Goal: Transaction & Acquisition: Obtain resource

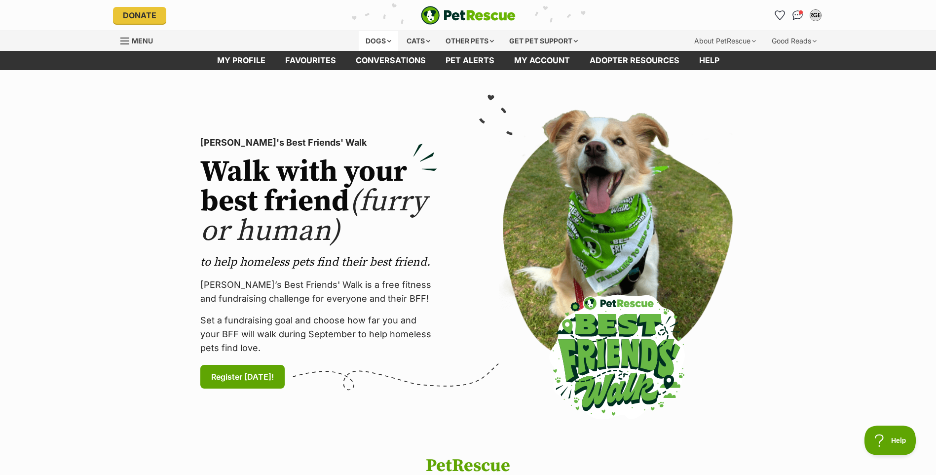
click at [381, 38] on div "Dogs" at bounding box center [378, 41] width 39 height 20
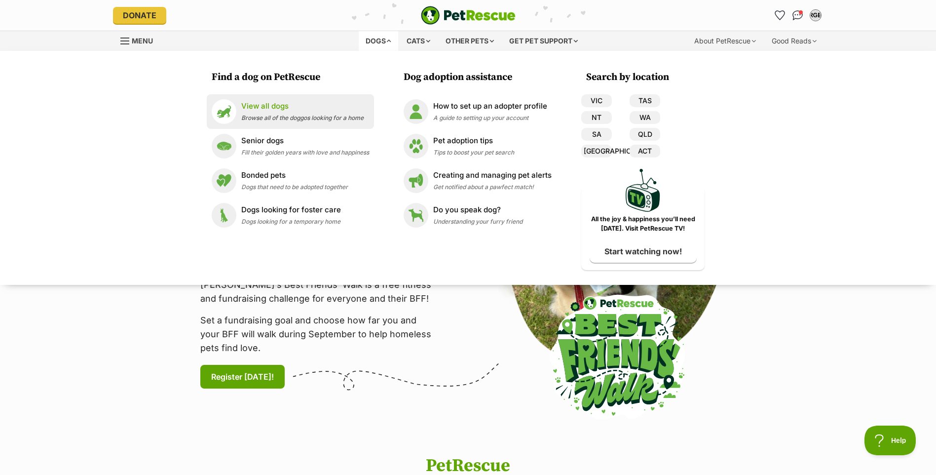
click at [278, 106] on p "View all dogs" at bounding box center [302, 106] width 122 height 11
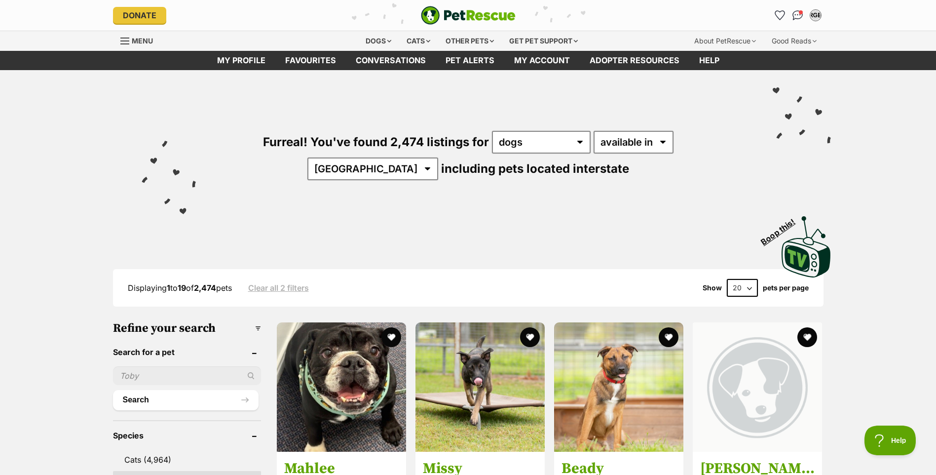
click at [144, 373] on input "text" at bounding box center [187, 375] width 148 height 19
type input "odin"
click at [113, 390] on button "Search" at bounding box center [186, 400] width 146 height 20
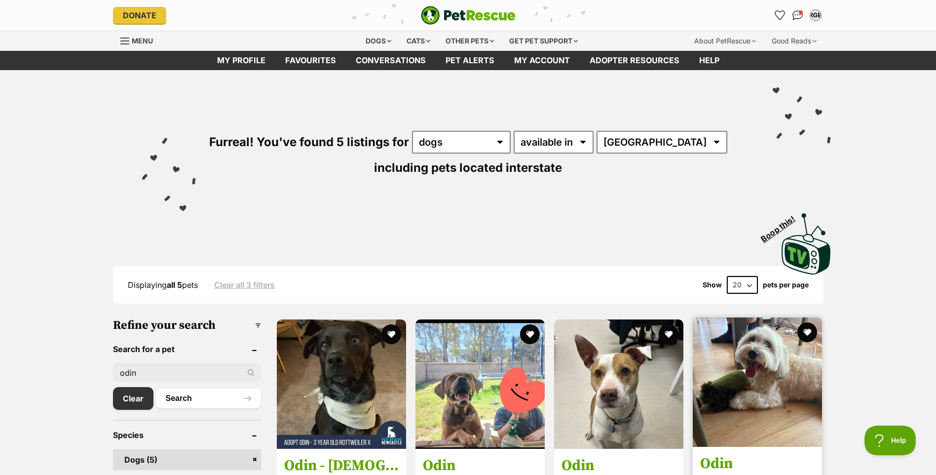
click at [754, 374] on img at bounding box center [757, 381] width 129 height 129
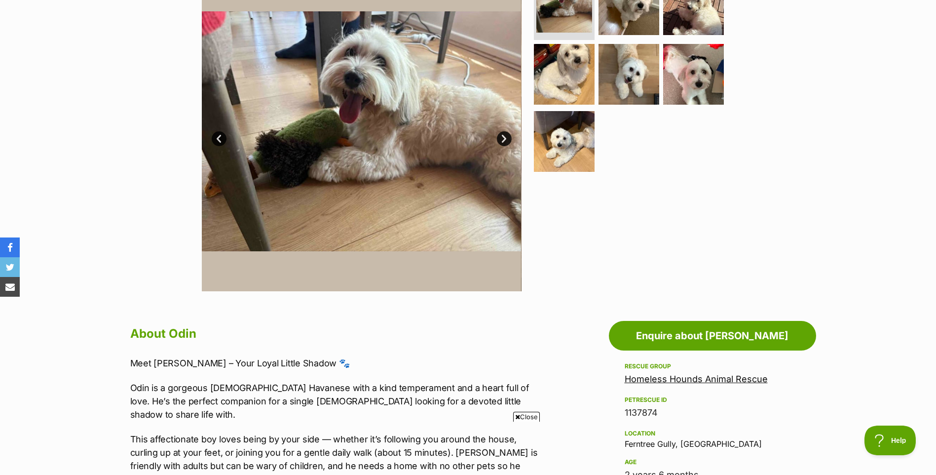
scroll to position [148, 0]
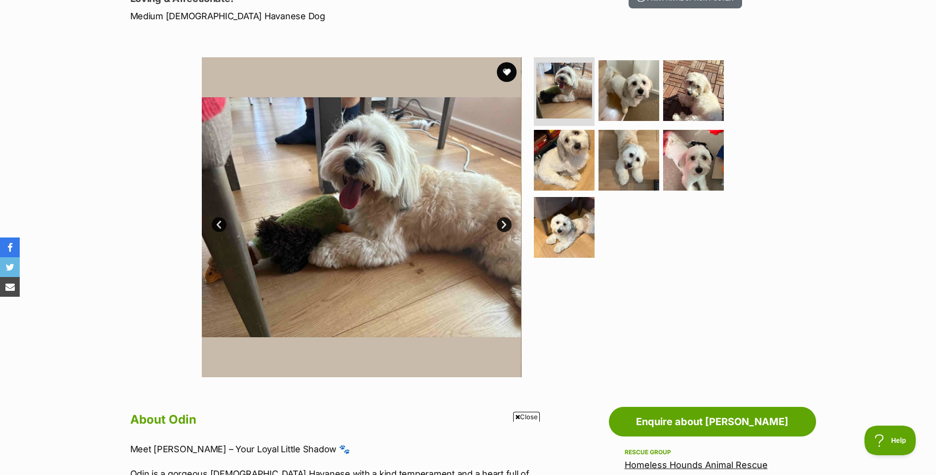
click at [502, 223] on link "Next" at bounding box center [504, 224] width 15 height 15
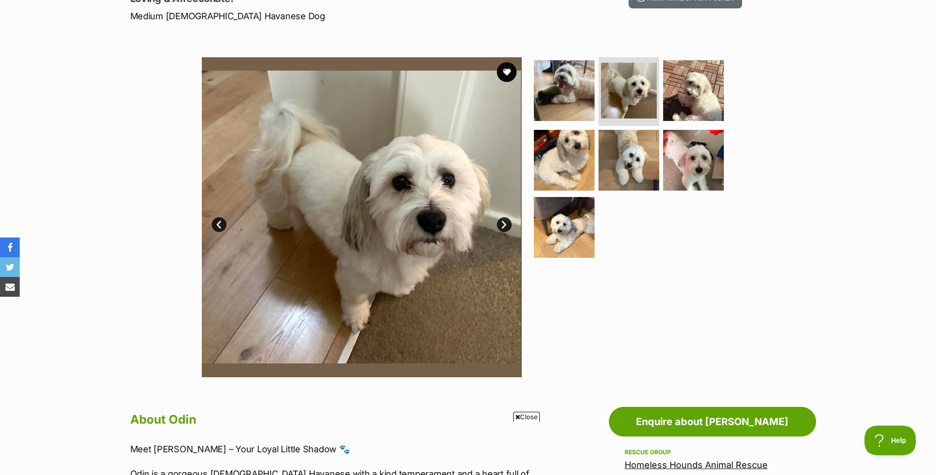
click at [502, 223] on link "Next" at bounding box center [504, 224] width 15 height 15
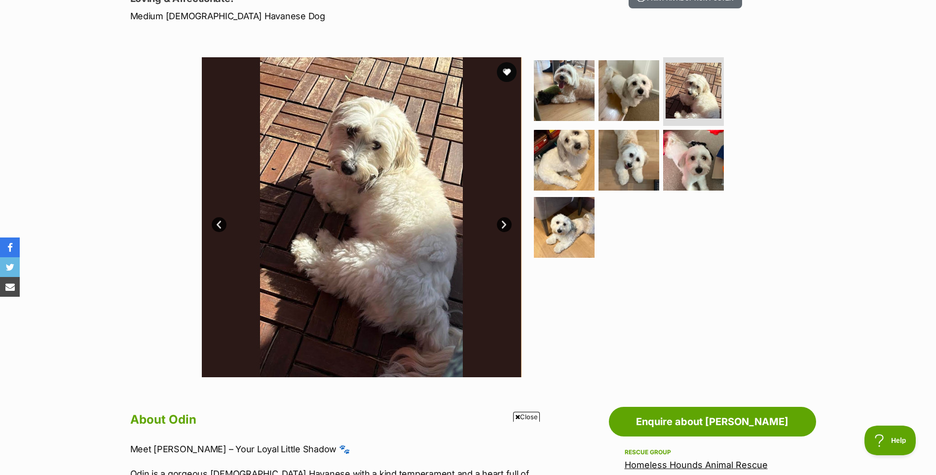
click at [502, 223] on link "Next" at bounding box center [504, 224] width 15 height 15
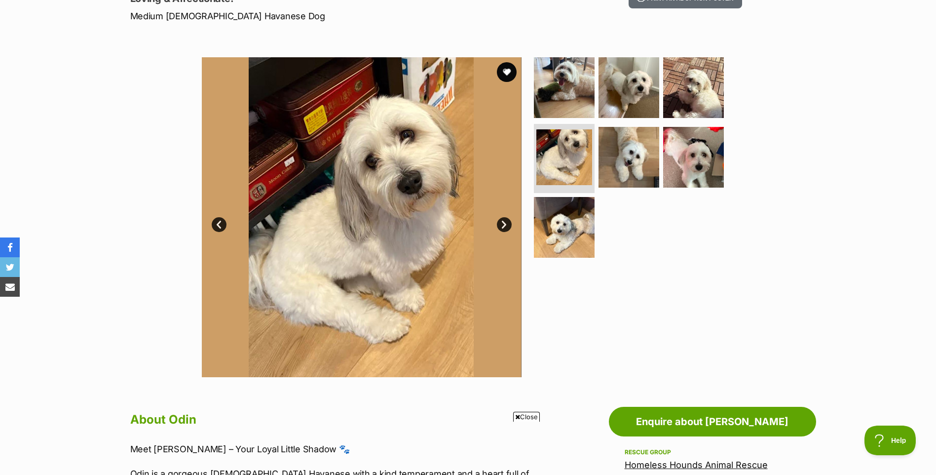
click at [502, 223] on link "Next" at bounding box center [504, 224] width 15 height 15
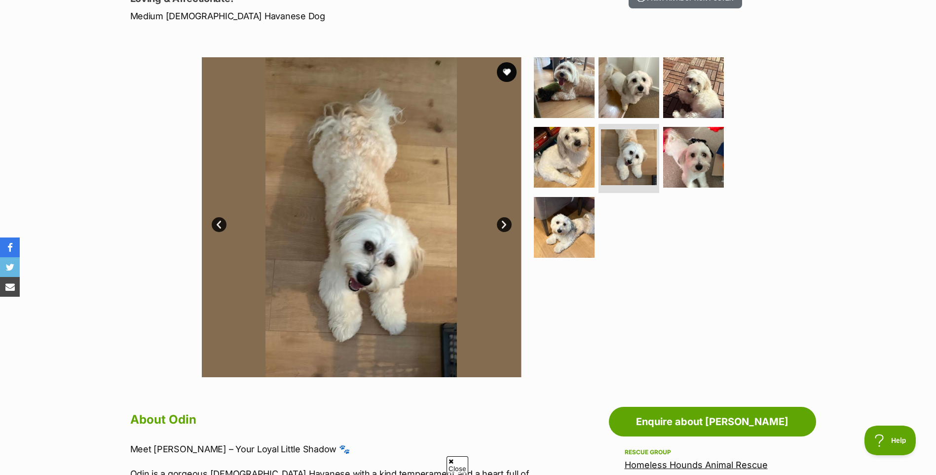
click at [502, 223] on link "Next" at bounding box center [504, 224] width 15 height 15
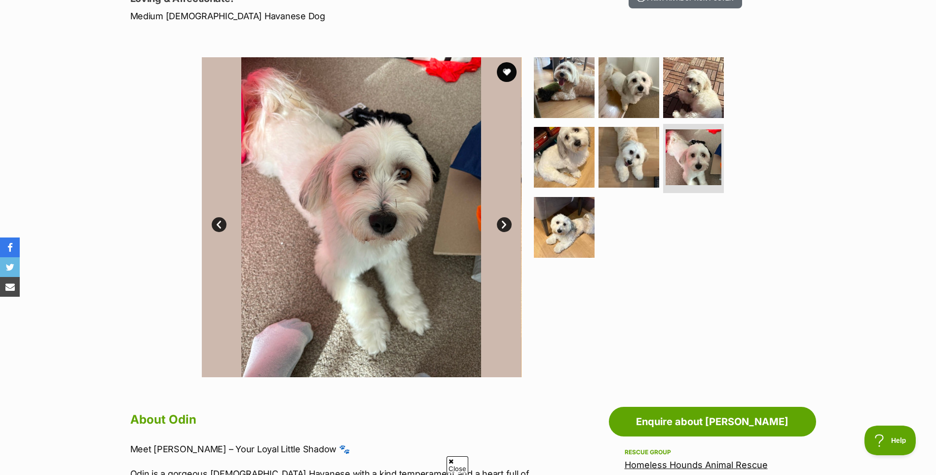
scroll to position [0, 0]
click at [502, 223] on link "Next" at bounding box center [504, 224] width 15 height 15
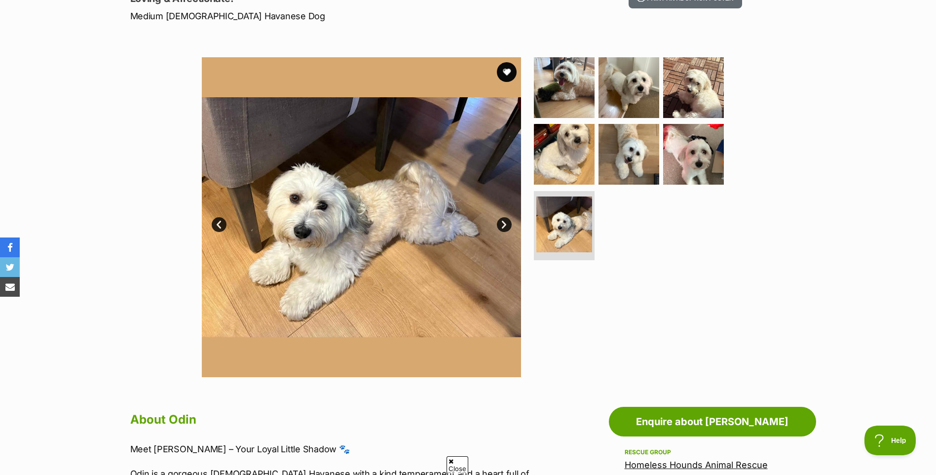
click at [502, 223] on link "Next" at bounding box center [504, 224] width 15 height 15
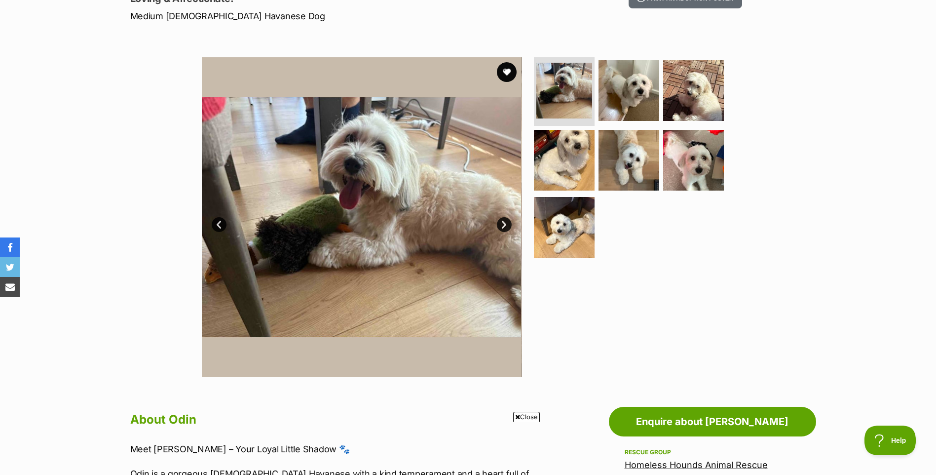
click at [505, 223] on link "Next" at bounding box center [504, 224] width 15 height 15
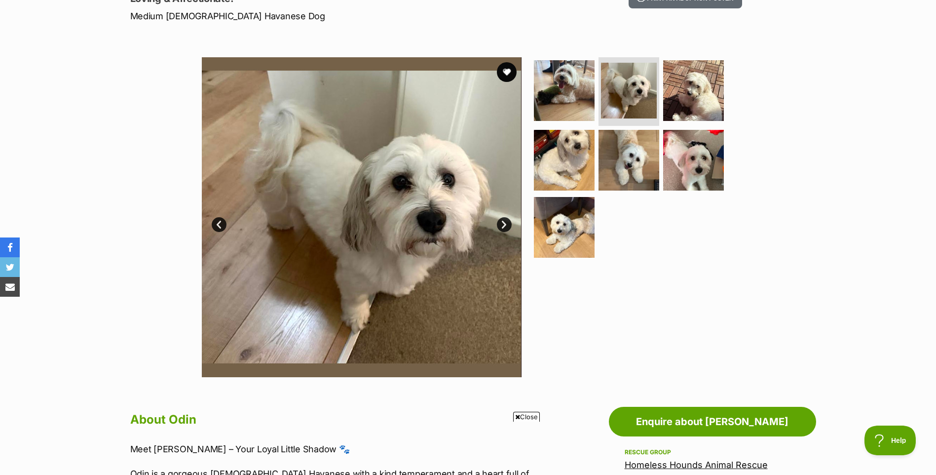
click at [505, 223] on link "Next" at bounding box center [504, 224] width 15 height 15
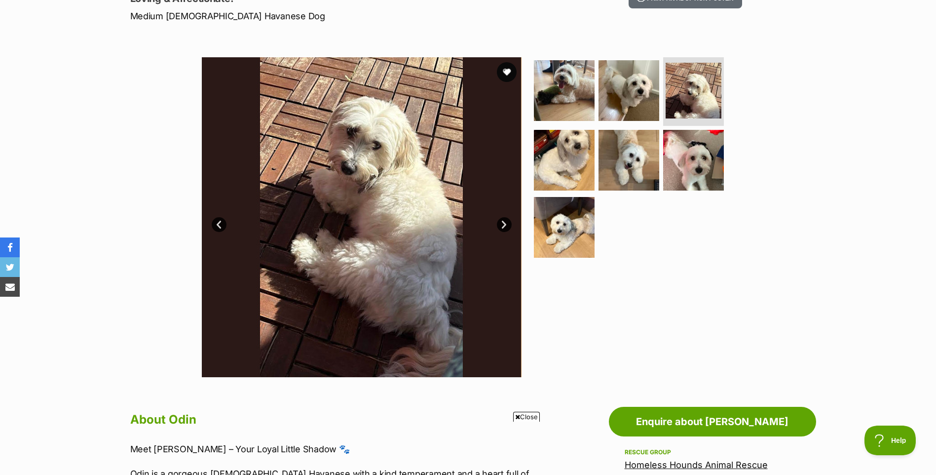
click at [505, 223] on link "Next" at bounding box center [504, 224] width 15 height 15
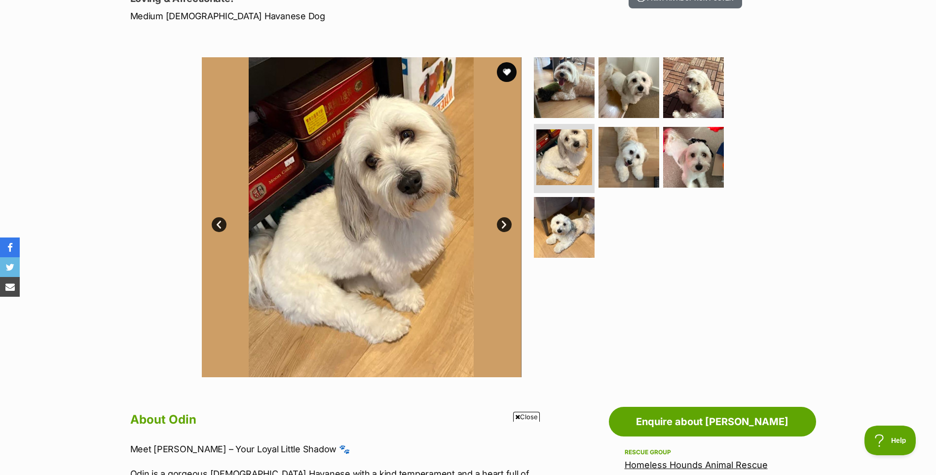
click at [505, 223] on link "Next" at bounding box center [504, 224] width 15 height 15
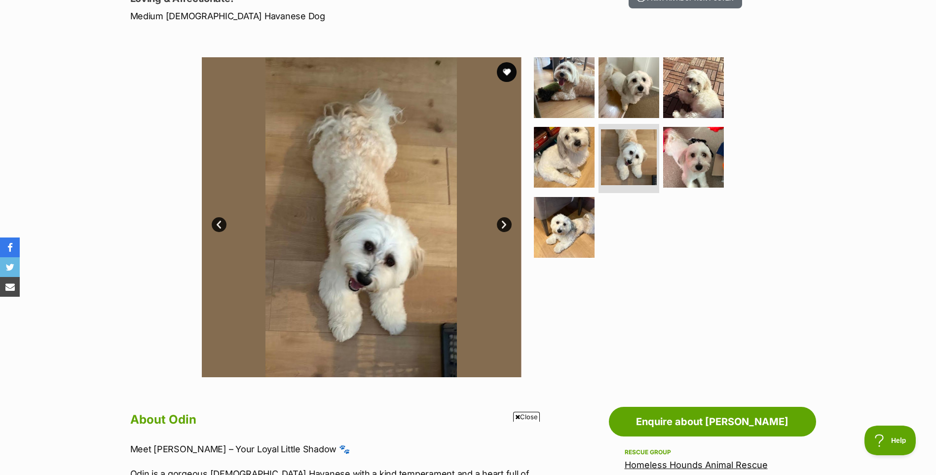
click at [505, 223] on link "Next" at bounding box center [504, 224] width 15 height 15
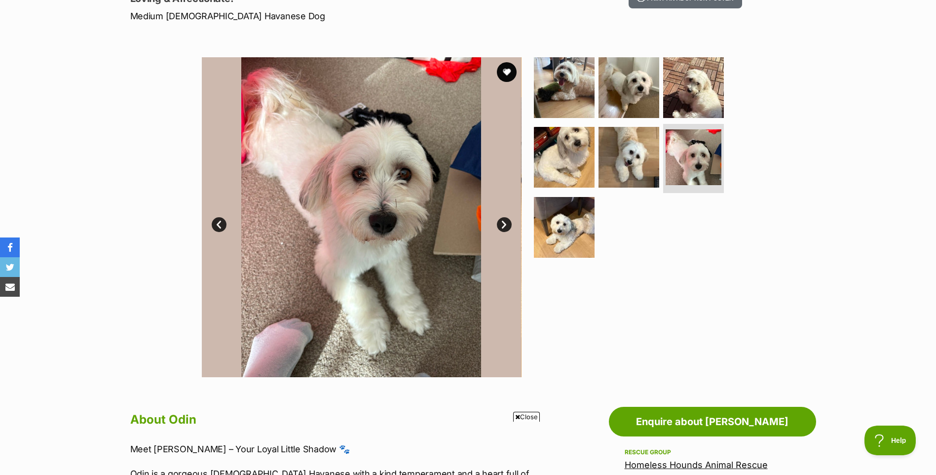
click at [505, 223] on link "Next" at bounding box center [504, 224] width 15 height 15
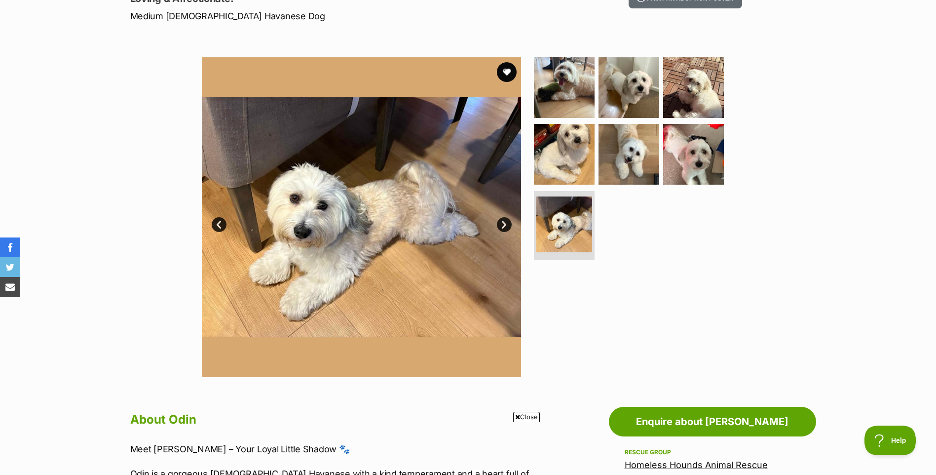
click at [505, 223] on link "Next" at bounding box center [504, 224] width 15 height 15
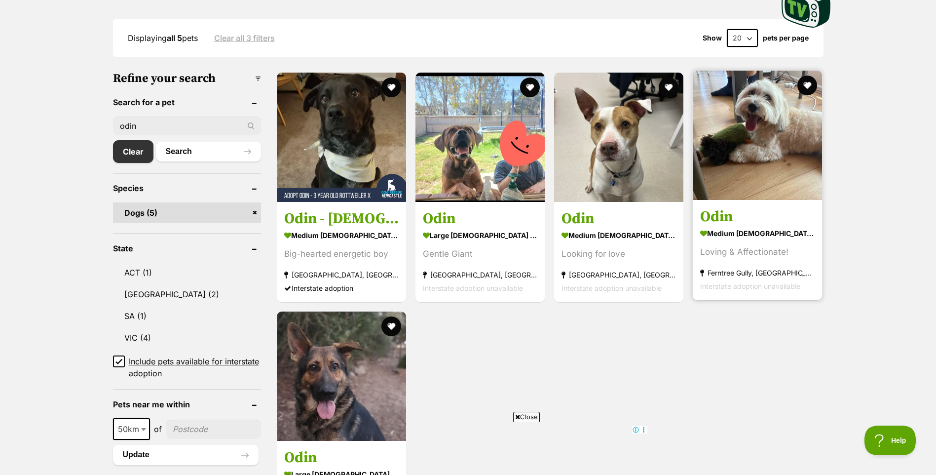
click at [761, 137] on img at bounding box center [757, 135] width 129 height 129
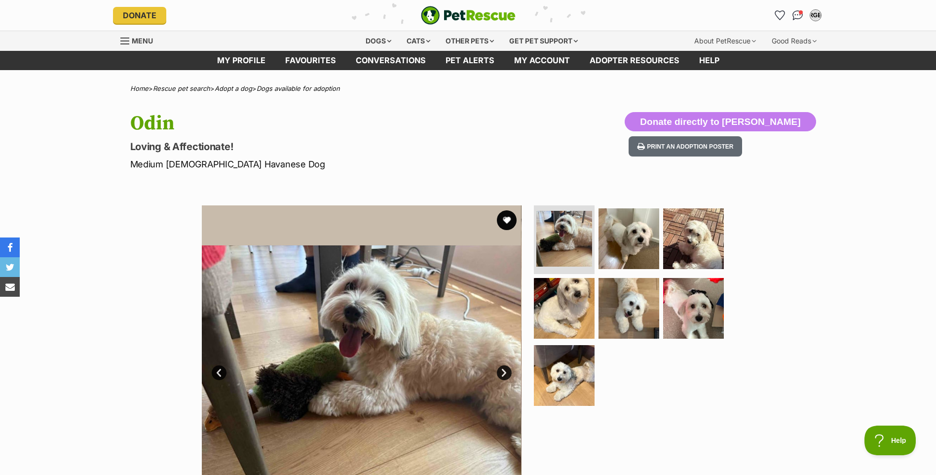
click at [499, 371] on link "Next" at bounding box center [504, 372] width 15 height 15
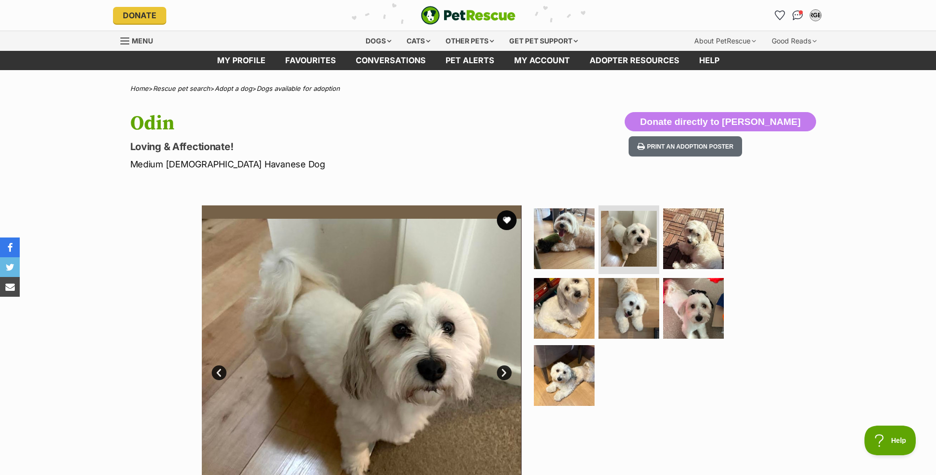
click at [499, 371] on link "Next" at bounding box center [504, 372] width 15 height 15
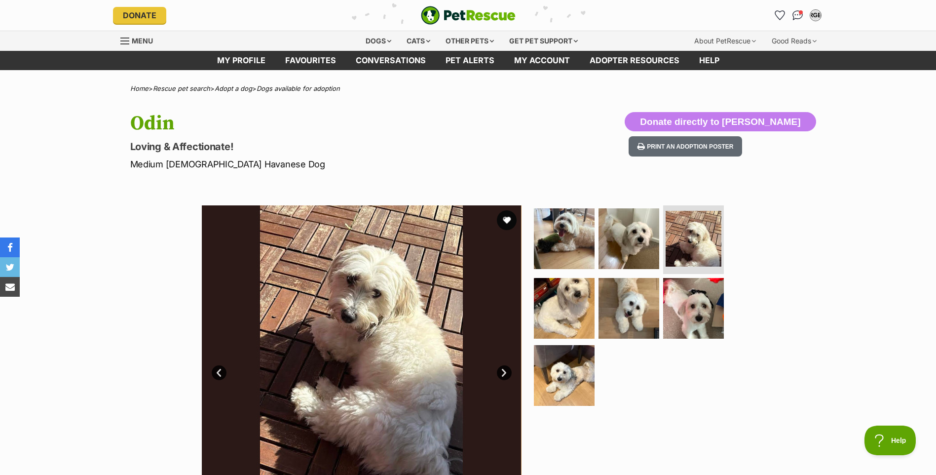
click at [499, 371] on link "Next" at bounding box center [504, 372] width 15 height 15
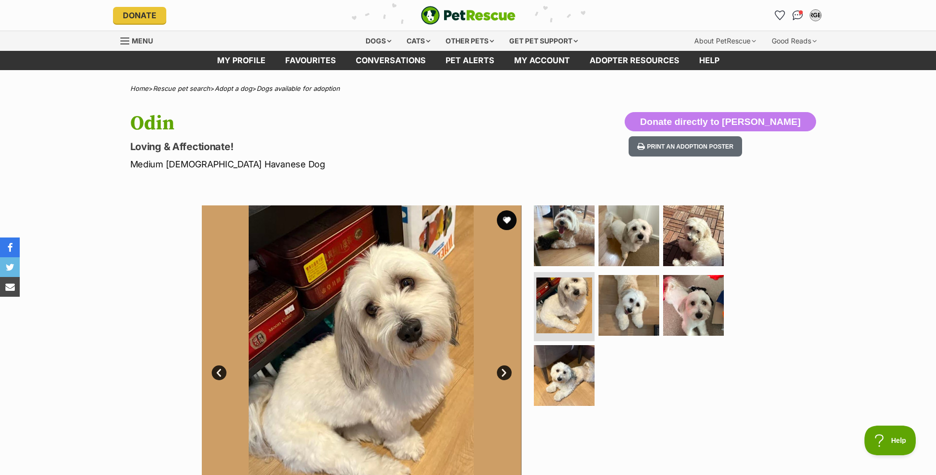
click at [499, 371] on link "Next" at bounding box center [504, 372] width 15 height 15
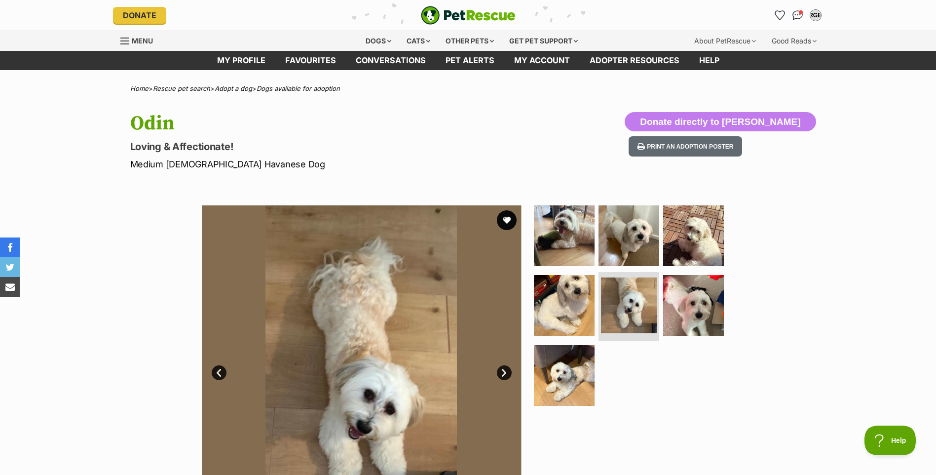
click at [499, 371] on link "Next" at bounding box center [504, 372] width 15 height 15
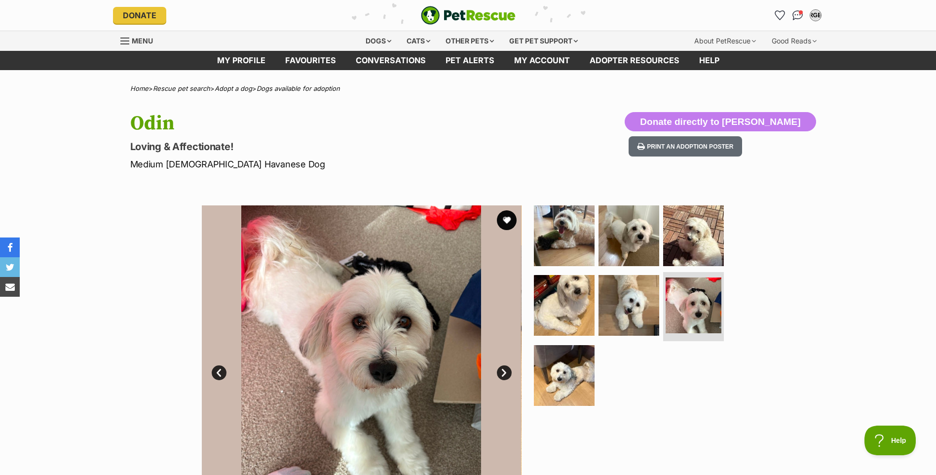
click at [499, 371] on link "Next" at bounding box center [504, 372] width 15 height 15
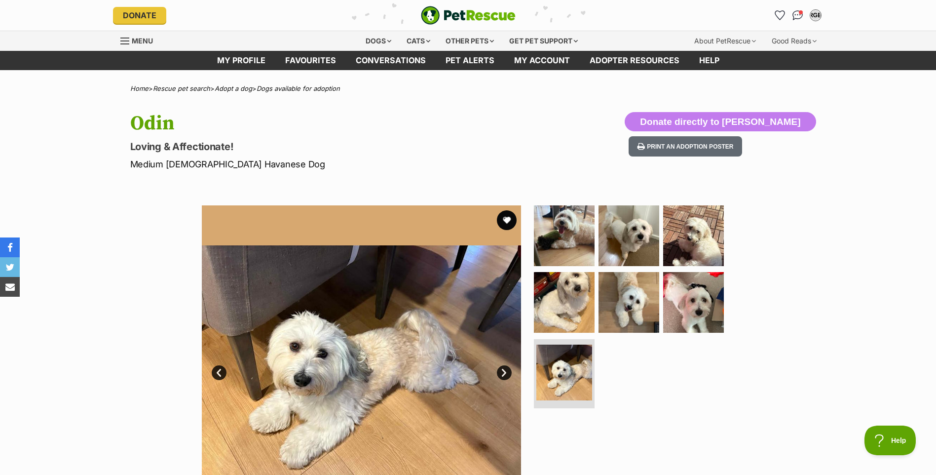
click at [499, 371] on link "Next" at bounding box center [504, 372] width 15 height 15
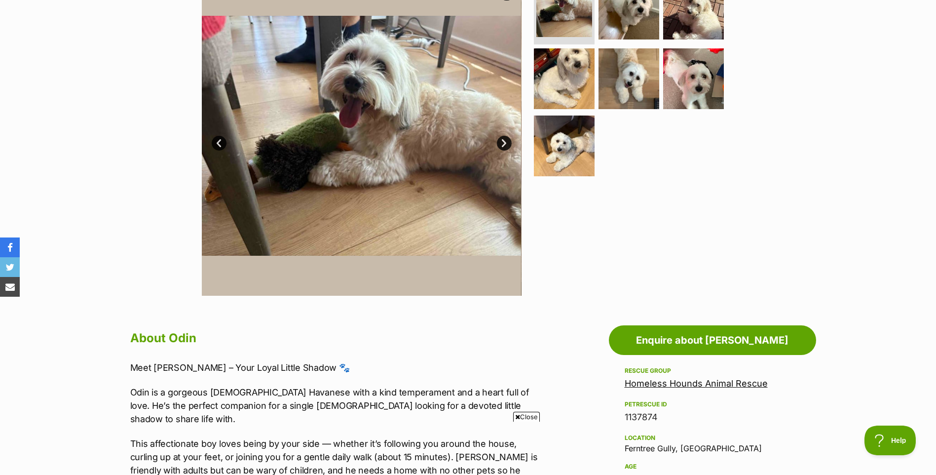
scroll to position [197, 0]
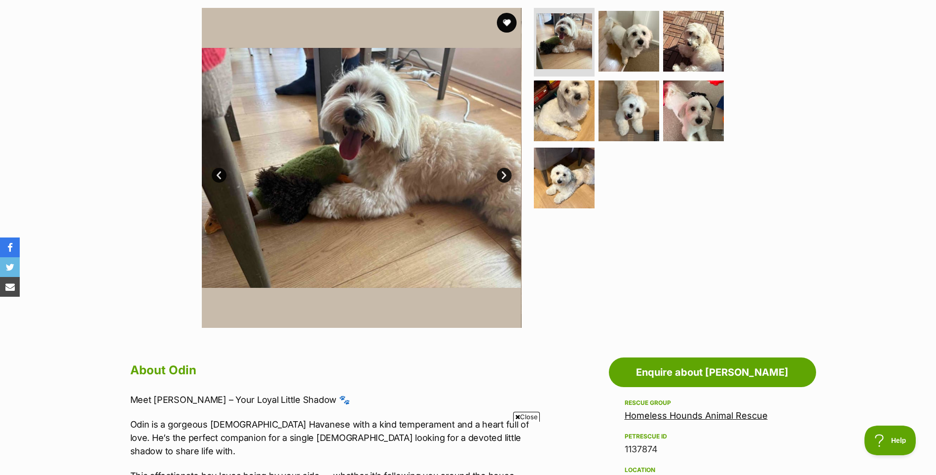
click at [503, 176] on link "Next" at bounding box center [504, 175] width 15 height 15
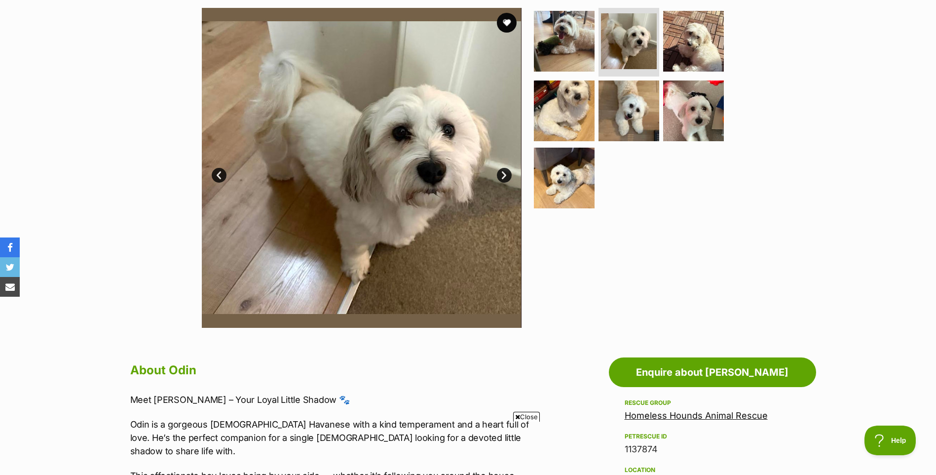
click at [503, 176] on link "Next" at bounding box center [504, 175] width 15 height 15
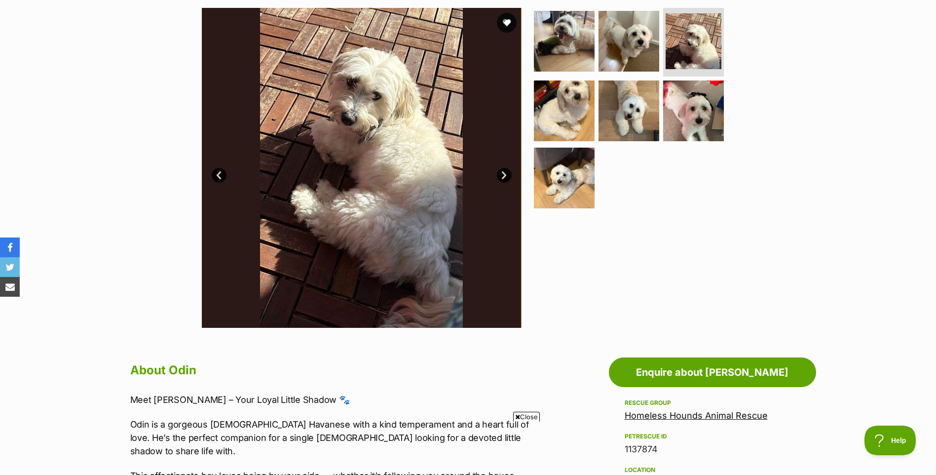
click at [503, 176] on link "Next" at bounding box center [504, 175] width 15 height 15
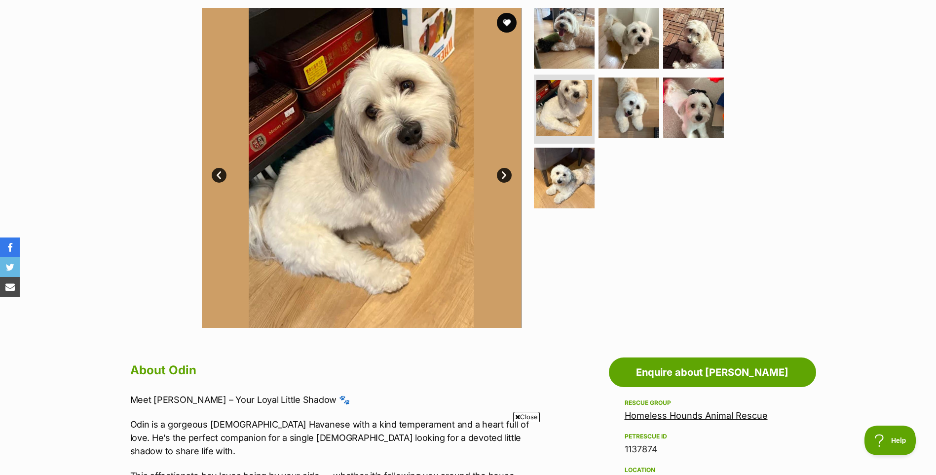
click at [503, 176] on link "Next" at bounding box center [504, 175] width 15 height 15
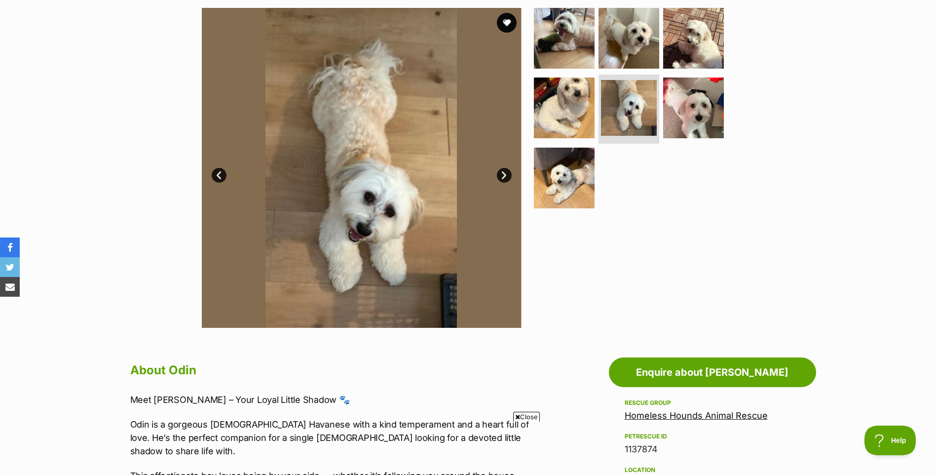
click at [503, 176] on link "Next" at bounding box center [504, 175] width 15 height 15
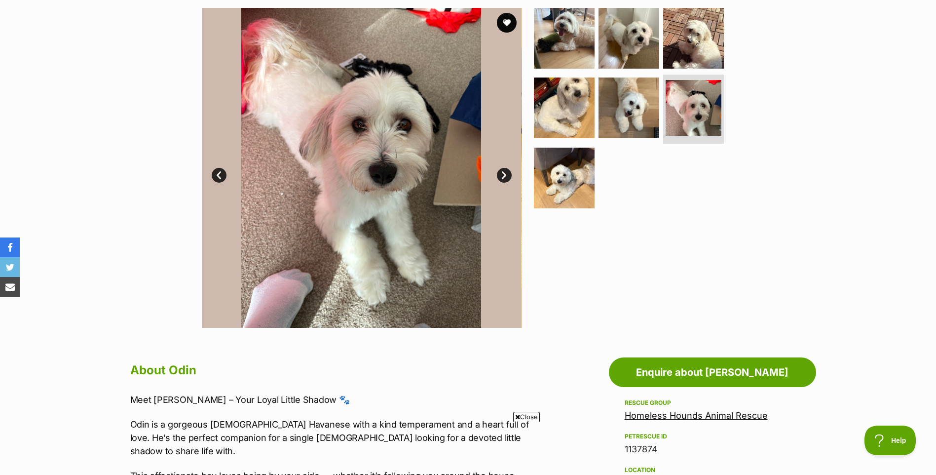
click at [503, 176] on link "Next" at bounding box center [504, 175] width 15 height 15
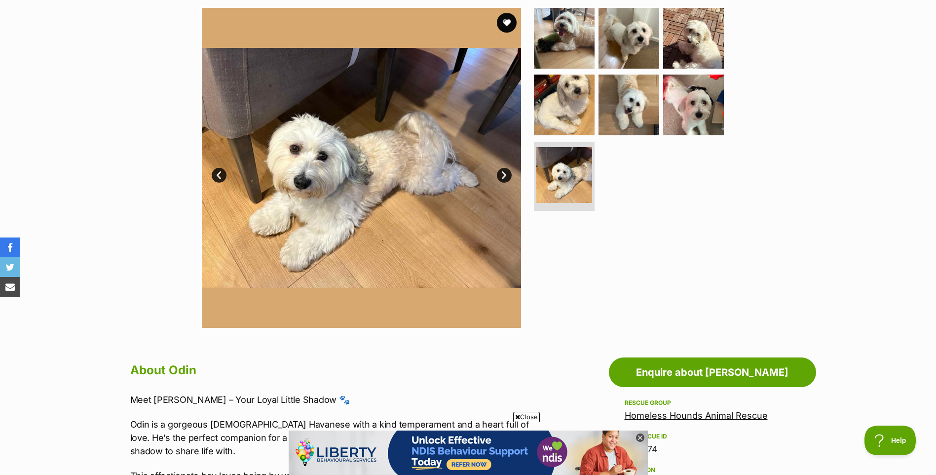
scroll to position [0, 0]
click at [498, 176] on link "Next" at bounding box center [504, 175] width 15 height 15
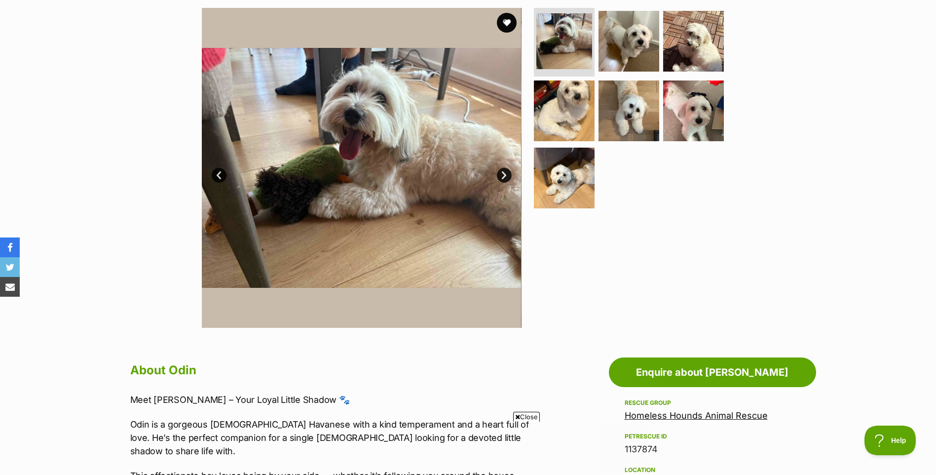
click at [500, 176] on link "Next" at bounding box center [504, 175] width 15 height 15
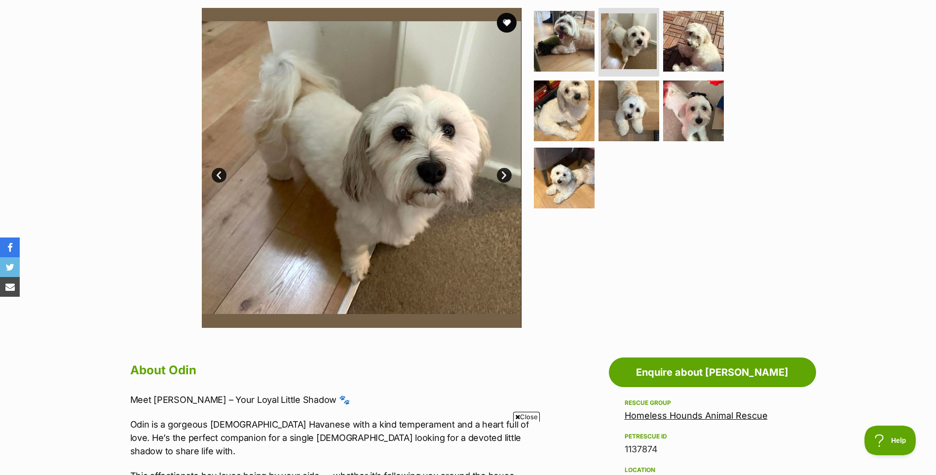
click at [500, 176] on link "Next" at bounding box center [504, 175] width 15 height 15
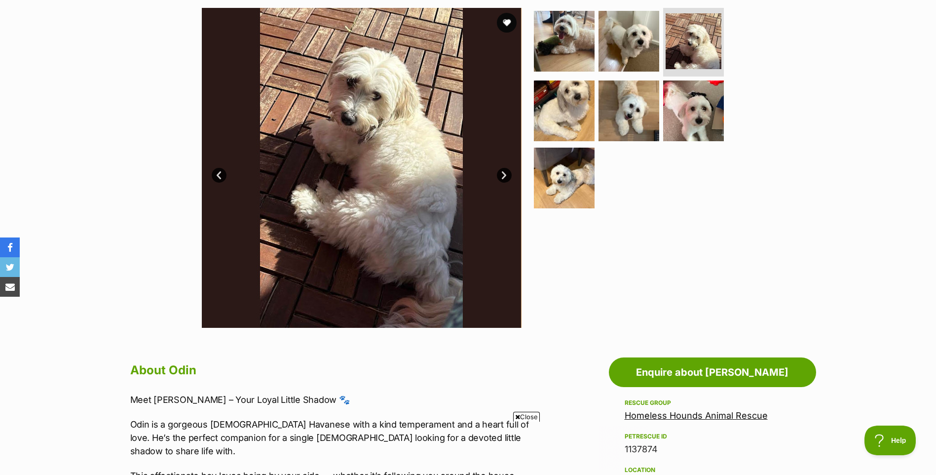
click at [500, 176] on link "Next" at bounding box center [504, 175] width 15 height 15
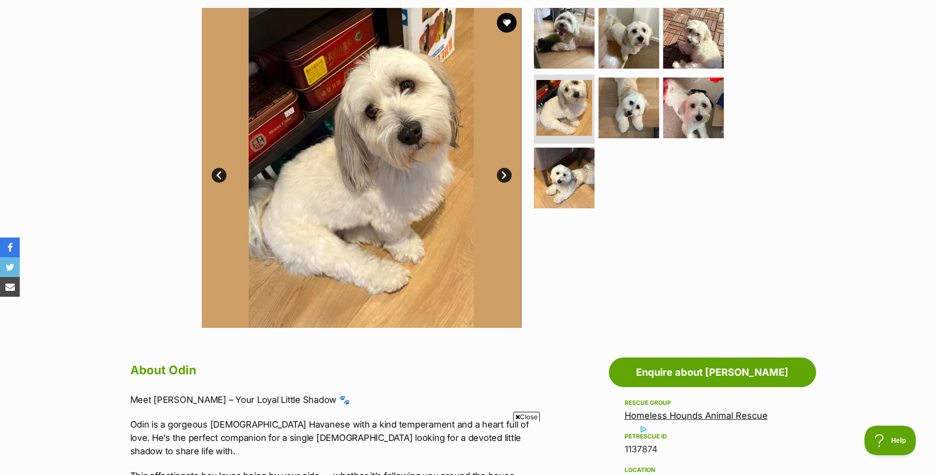
click at [500, 176] on link "Next" at bounding box center [504, 175] width 15 height 15
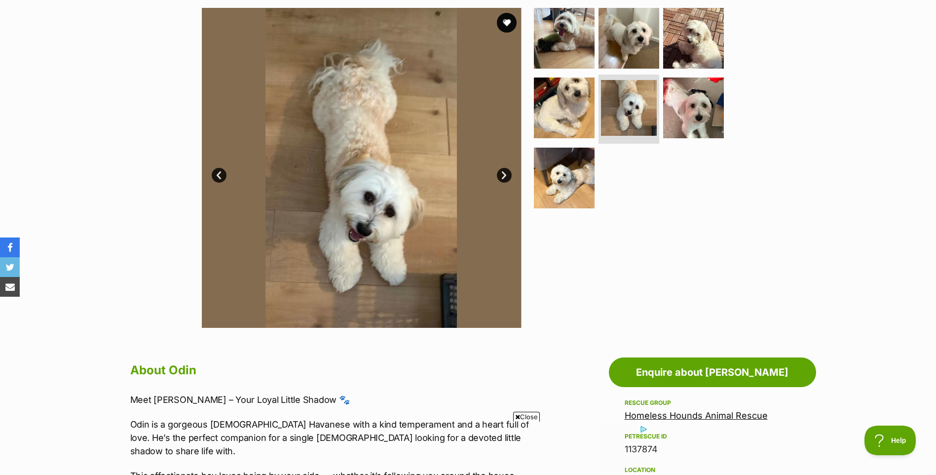
click at [500, 176] on link "Next" at bounding box center [504, 175] width 15 height 15
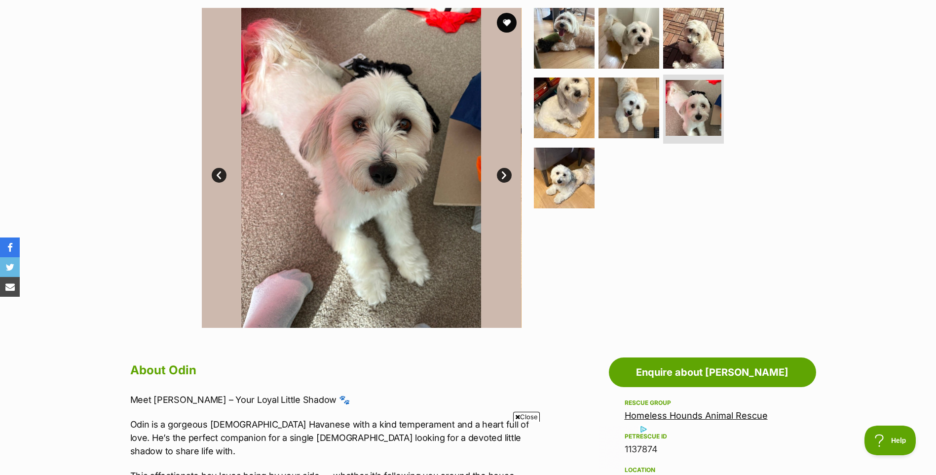
click at [500, 176] on link "Next" at bounding box center [504, 175] width 15 height 15
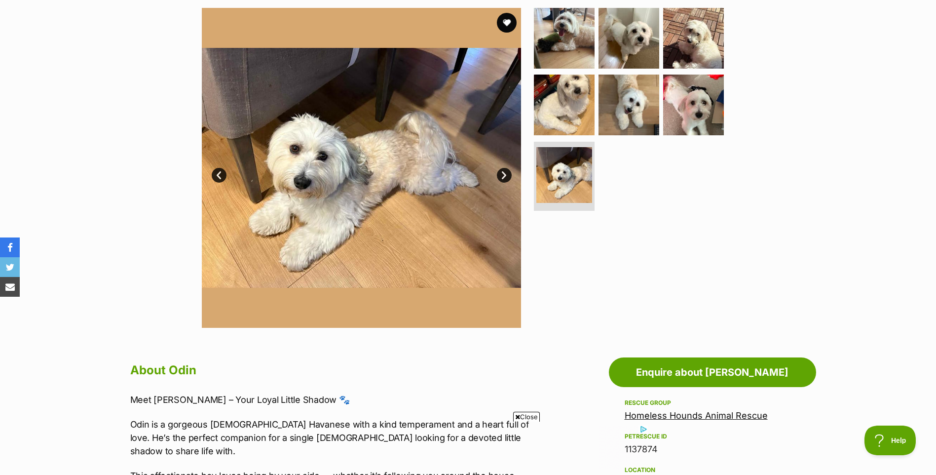
click at [500, 176] on link "Next" at bounding box center [504, 175] width 15 height 15
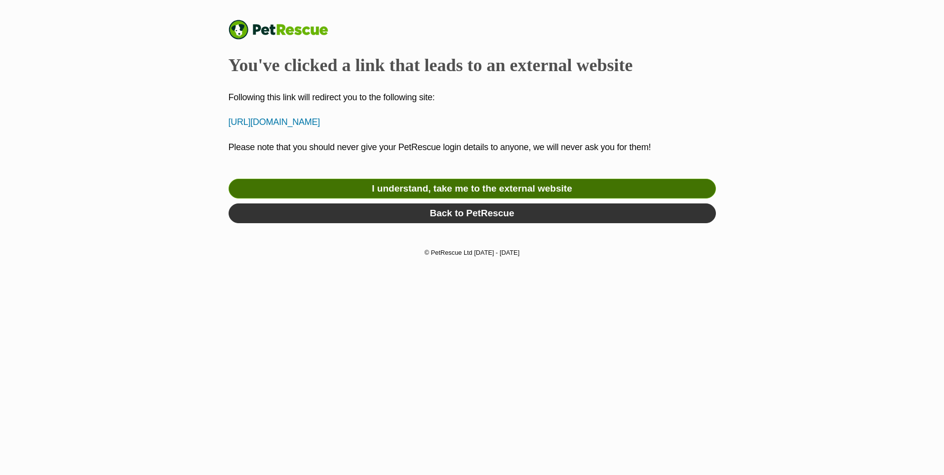
click at [456, 189] on link "I understand, take me to the external website" at bounding box center [471, 189] width 487 height 20
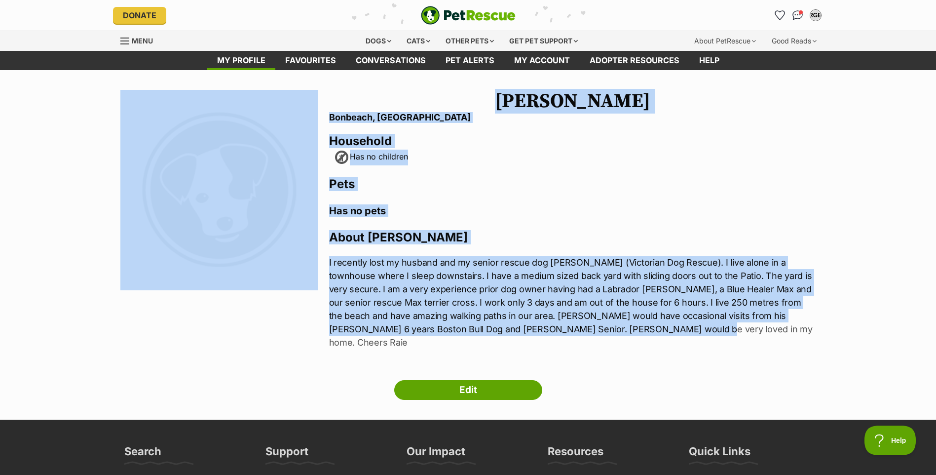
drag, startPoint x: 327, startPoint y: 263, endPoint x: 603, endPoint y: 328, distance: 283.9
click at [603, 328] on section "Next Prev 1 [PERSON_NAME] [GEOGRAPHIC_DATA], [GEOGRAPHIC_DATA] Household Has no…" at bounding box center [468, 225] width 696 height 271
drag, startPoint x: 603, startPoint y: 328, endPoint x: 534, endPoint y: 271, distance: 89.4
copy section "Next Prev 1 Raie [PERSON_NAME], [PERSON_NAME] Household Has no children Pets Ha…"
